Goal: Task Accomplishment & Management: Manage account settings

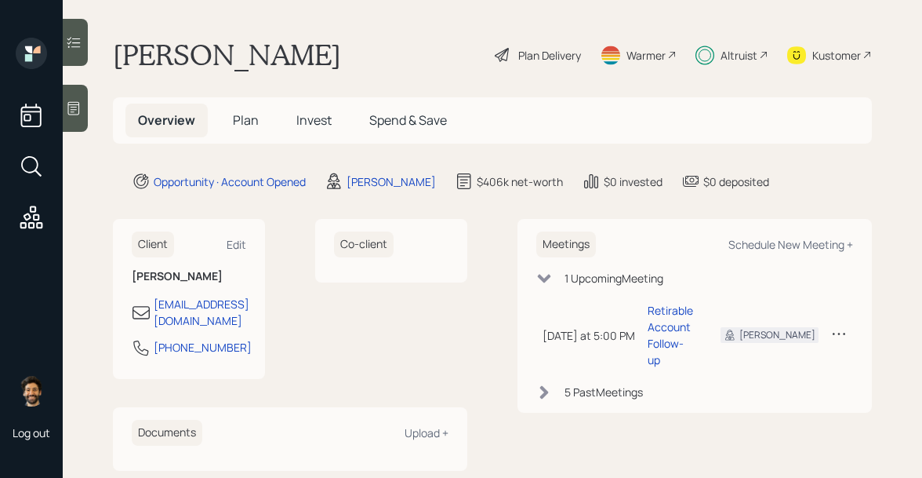
click at [309, 120] on span "Invest" at bounding box center [313, 119] width 35 height 17
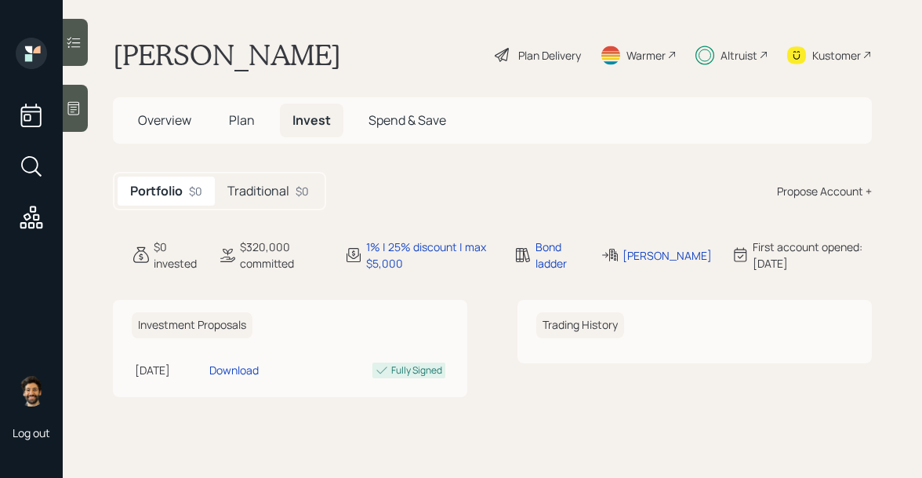
click at [279, 194] on h5 "Traditional" at bounding box center [258, 190] width 62 height 15
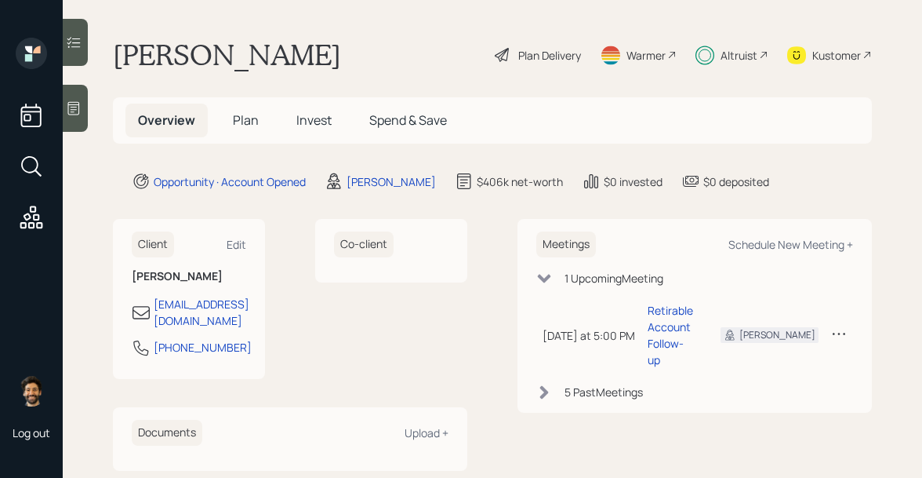
click at [304, 114] on span "Invest" at bounding box center [313, 119] width 35 height 17
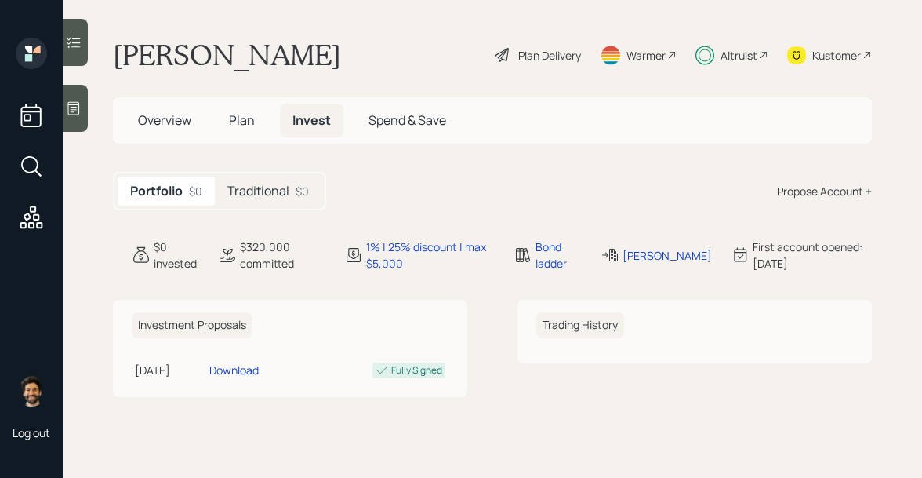
click at [255, 191] on h5 "Traditional" at bounding box center [258, 190] width 62 height 15
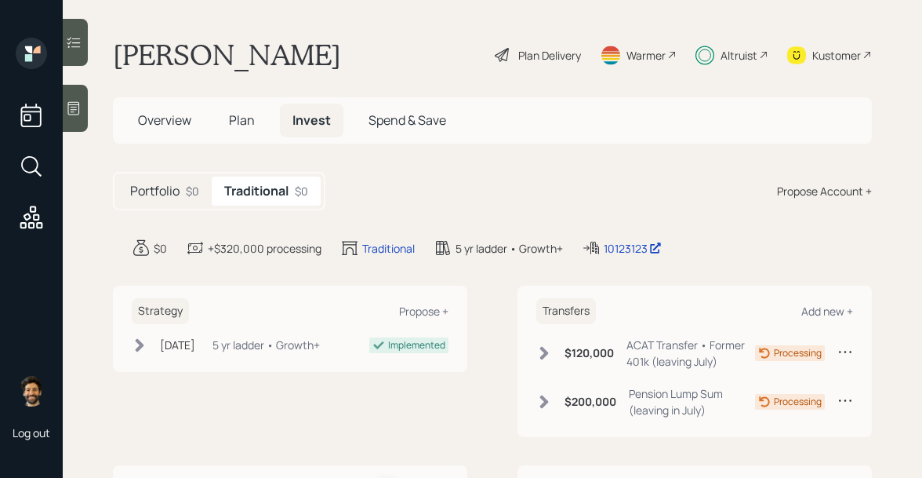
click at [235, 121] on span "Plan" at bounding box center [242, 119] width 26 height 17
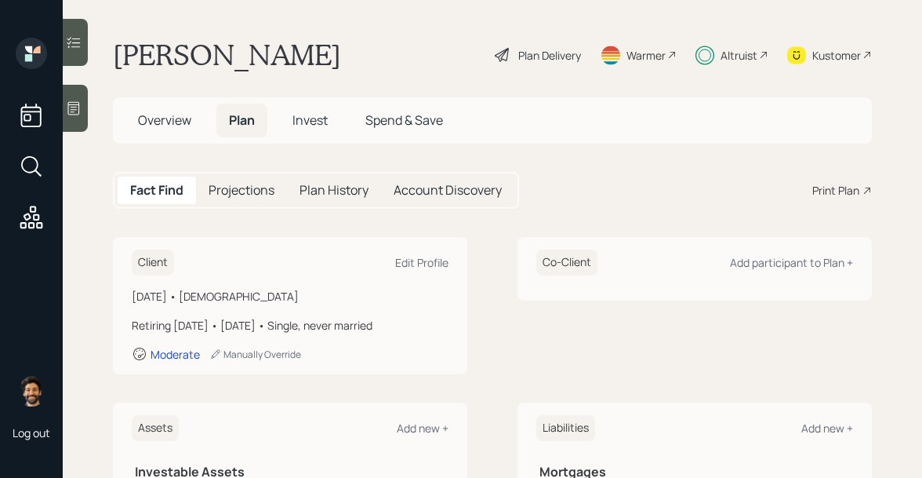
click at [180, 129] on h5 "Overview" at bounding box center [164, 120] width 78 height 34
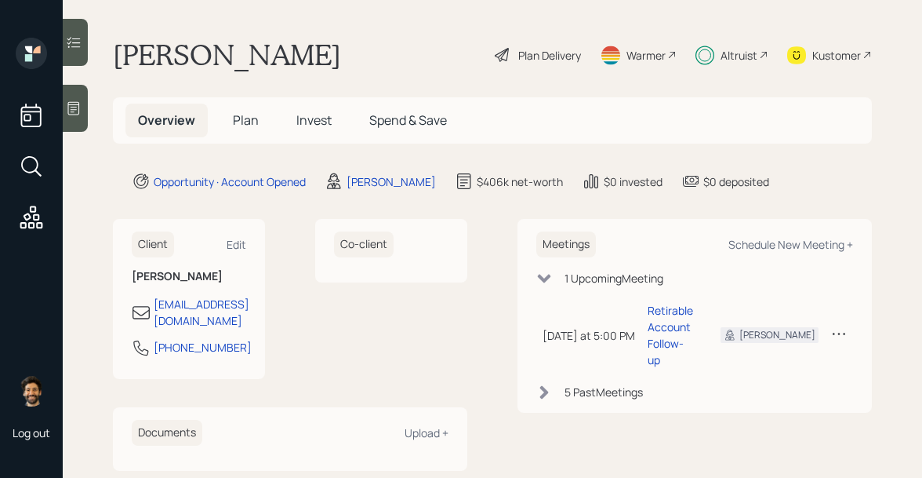
click at [248, 129] on h5 "Plan" at bounding box center [245, 120] width 51 height 34
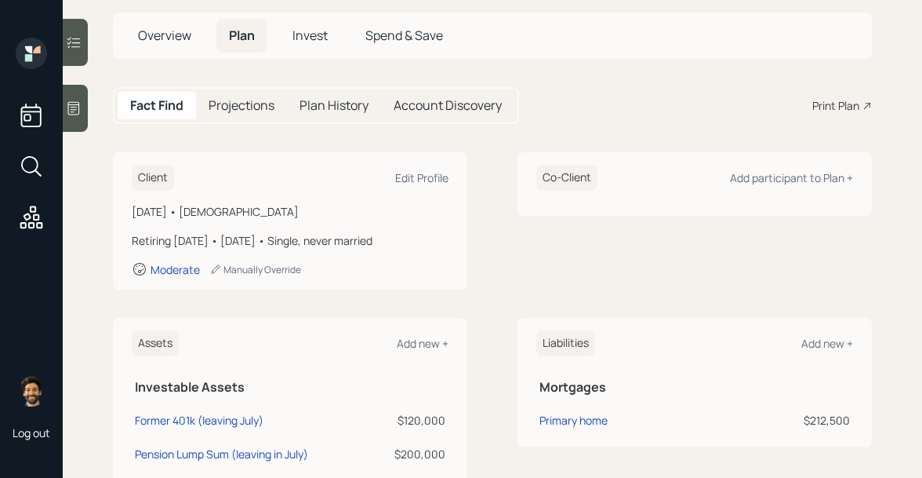
scroll to position [78, 0]
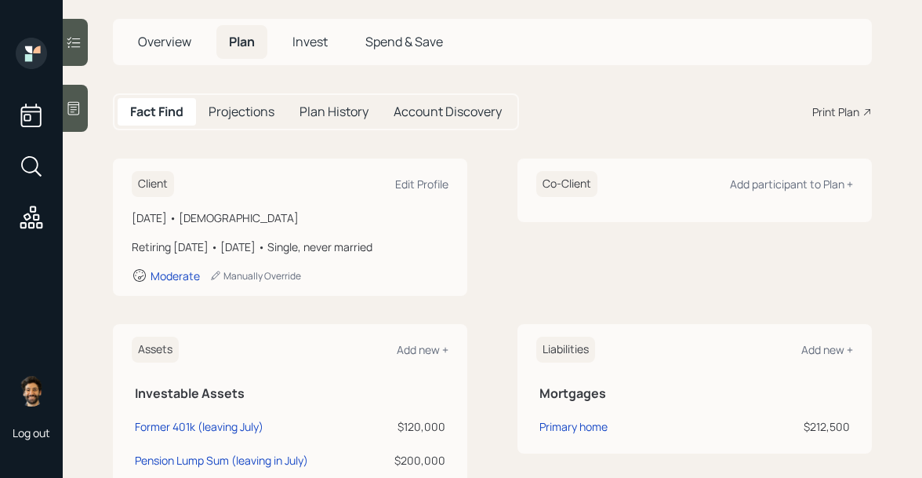
click at [319, 31] on h5 "Invest" at bounding box center [310, 42] width 60 height 34
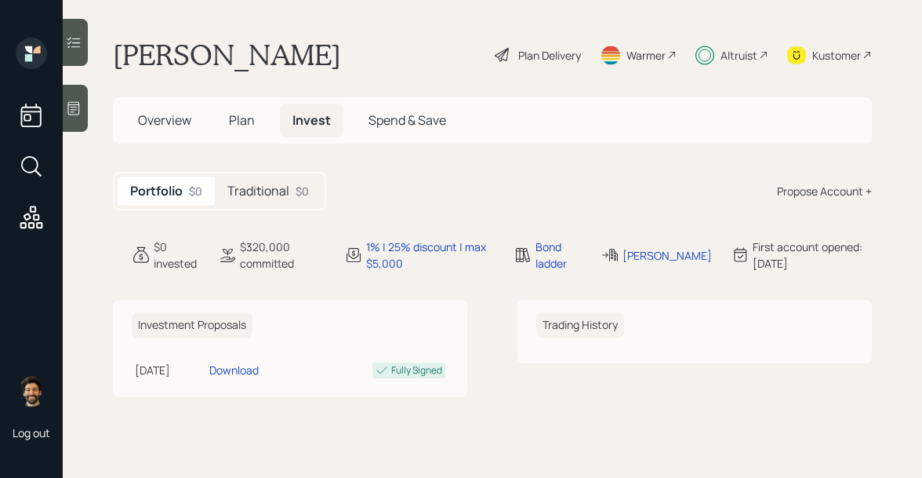
click at [266, 187] on h5 "Traditional" at bounding box center [258, 190] width 62 height 15
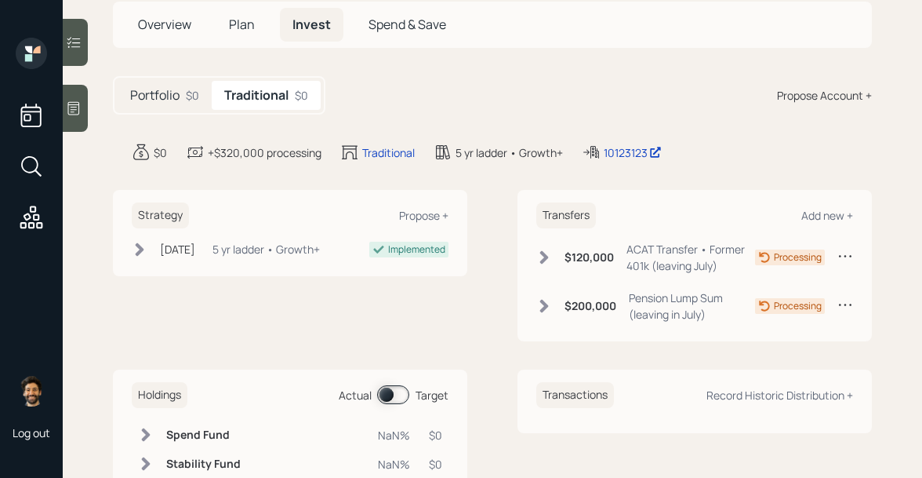
scroll to position [181, 0]
